Goal: Task Accomplishment & Management: Manage account settings

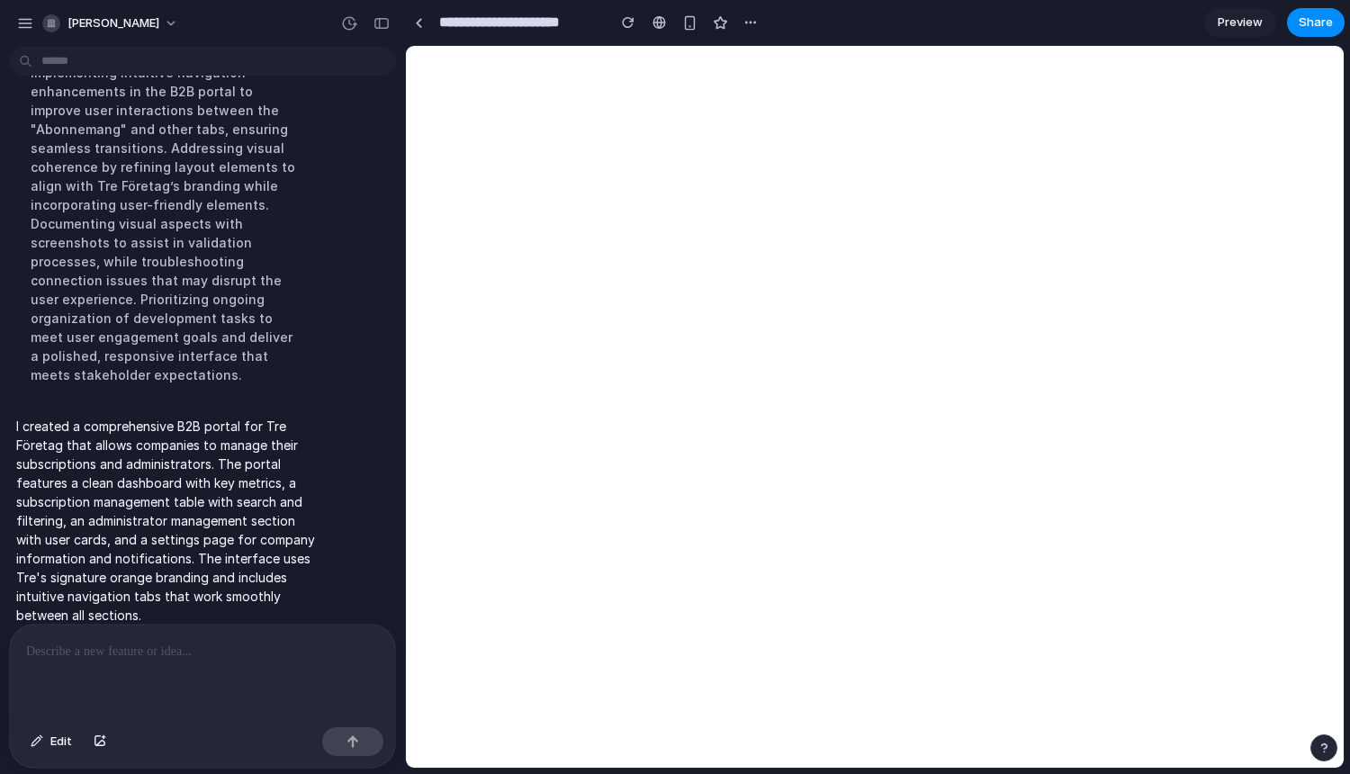
scroll to position [201, 0]
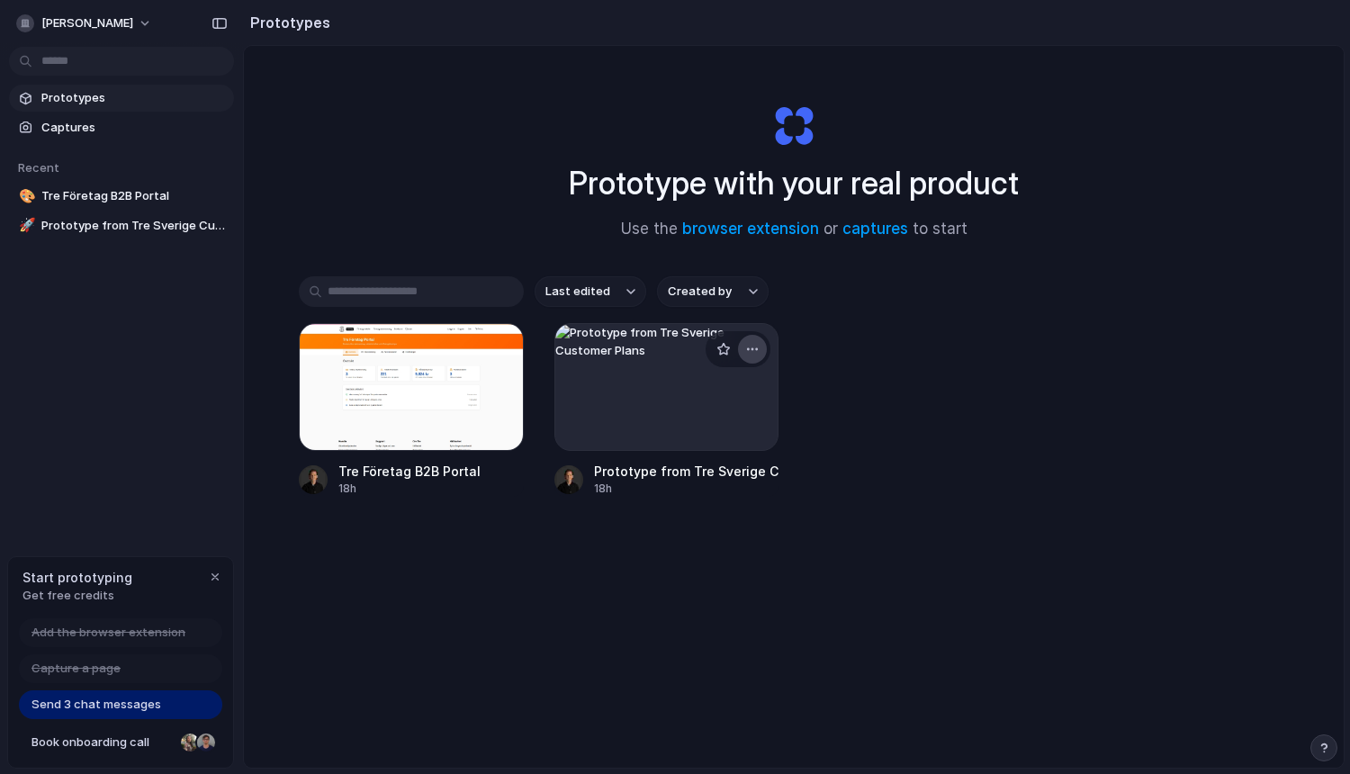
click at [755, 346] on div "button" at bounding box center [752, 349] width 14 height 14
click at [711, 476] on li "Delete" at bounding box center [701, 477] width 128 height 29
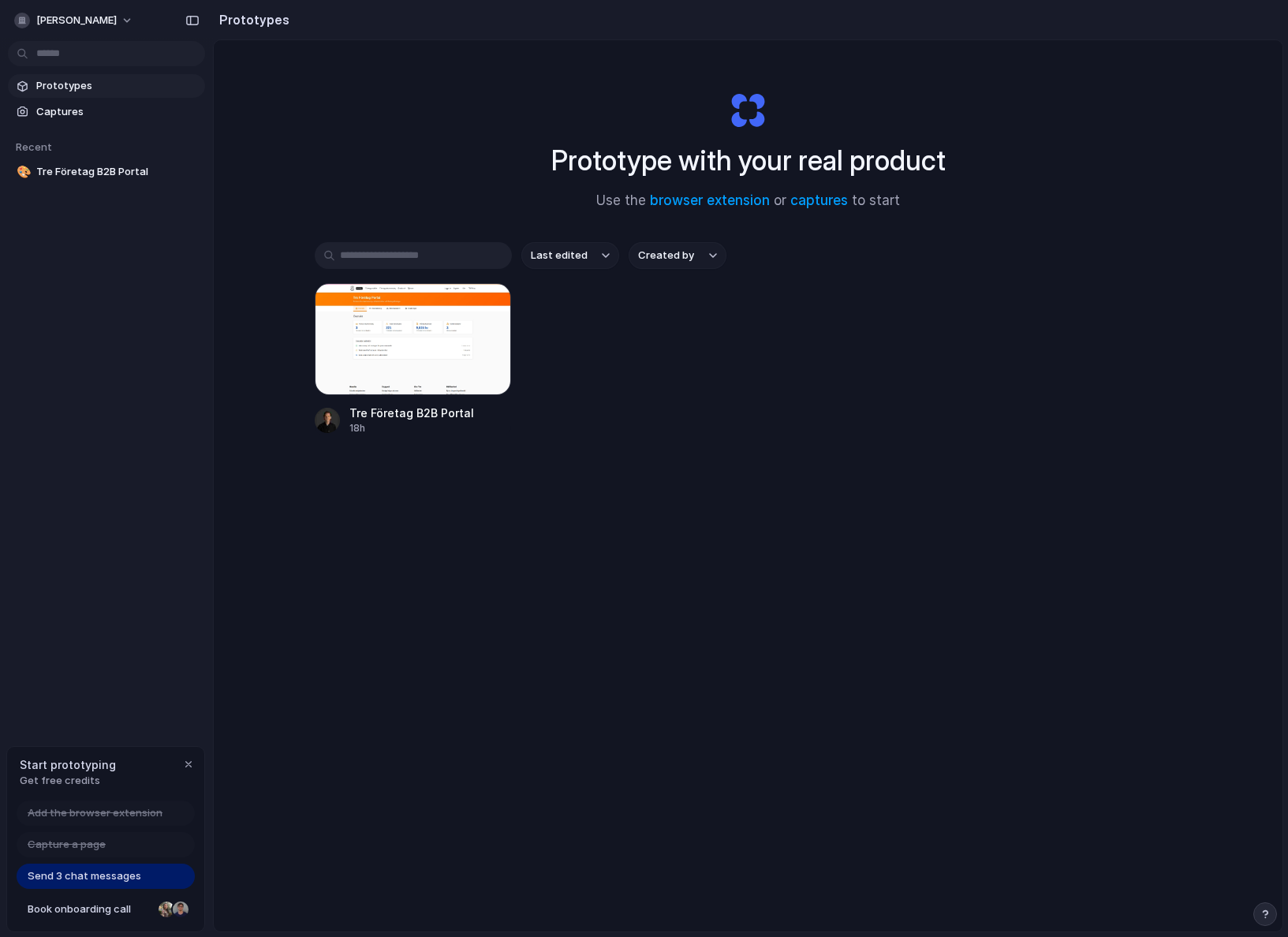
click at [643, 238] on div "Prototype with your real product Use the browser extension or captures to start…" at bounding box center [747, 528] width 1068 height 975
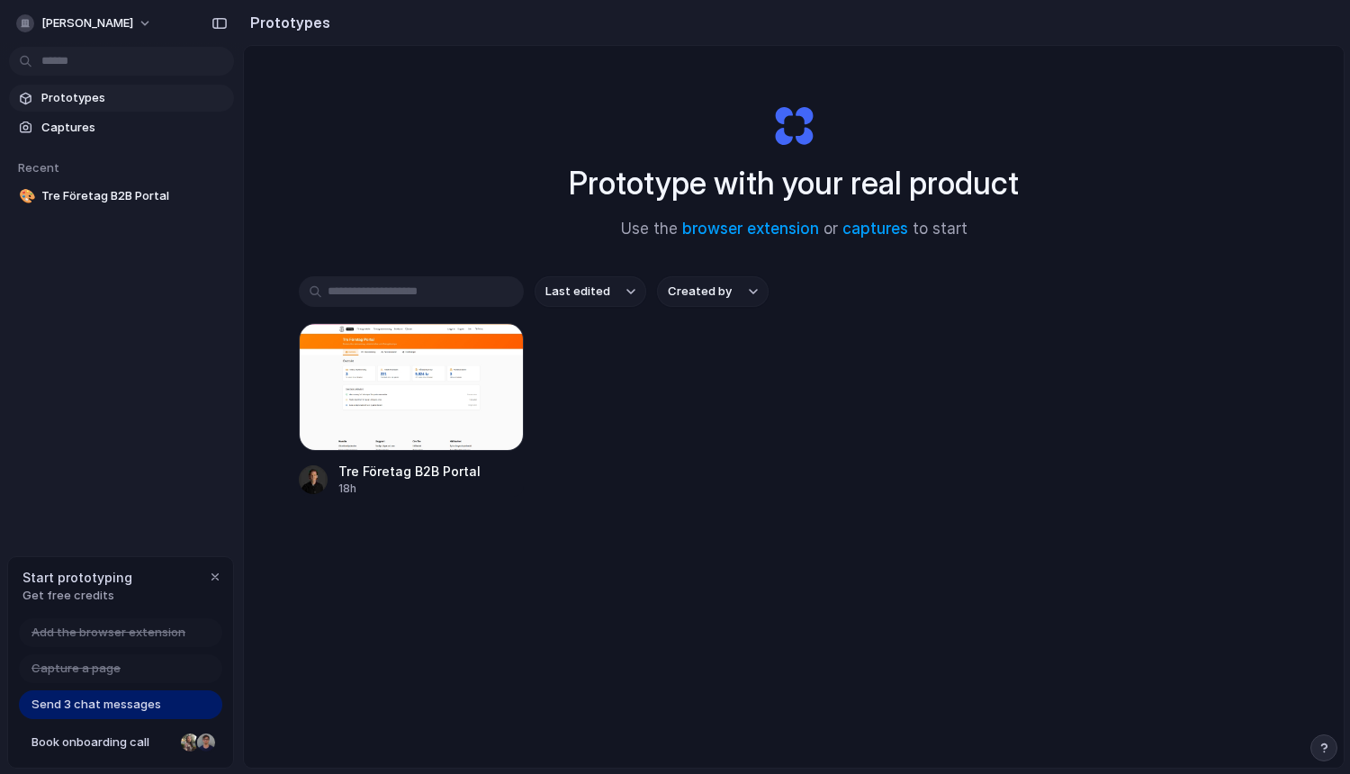
click at [1133, 123] on div "Prototype with your real product Use the browser extension or captures to start" at bounding box center [794, 164] width 720 height 194
